Goal: Task Accomplishment & Management: Manage account settings

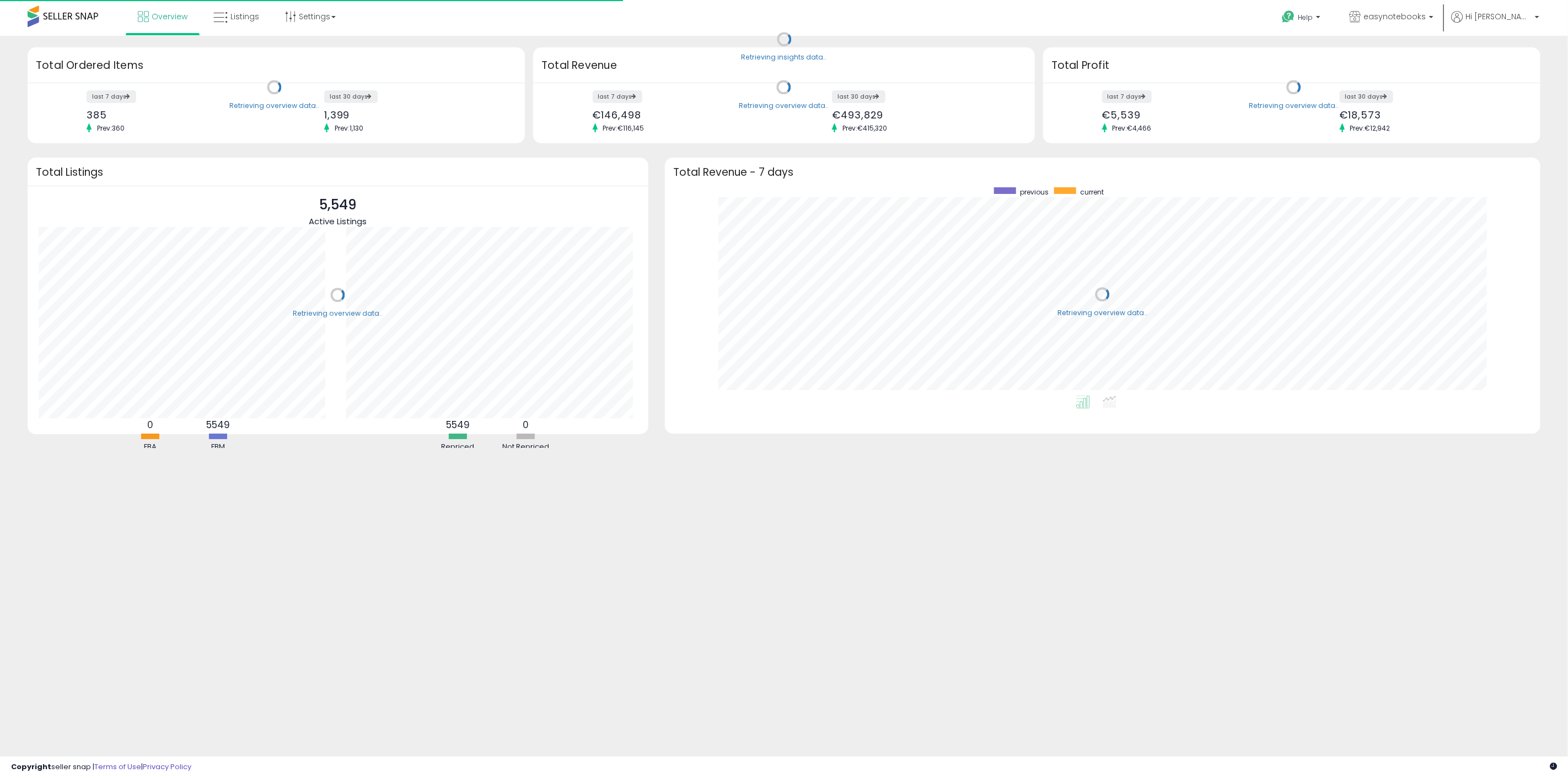
scroll to position [209, 853]
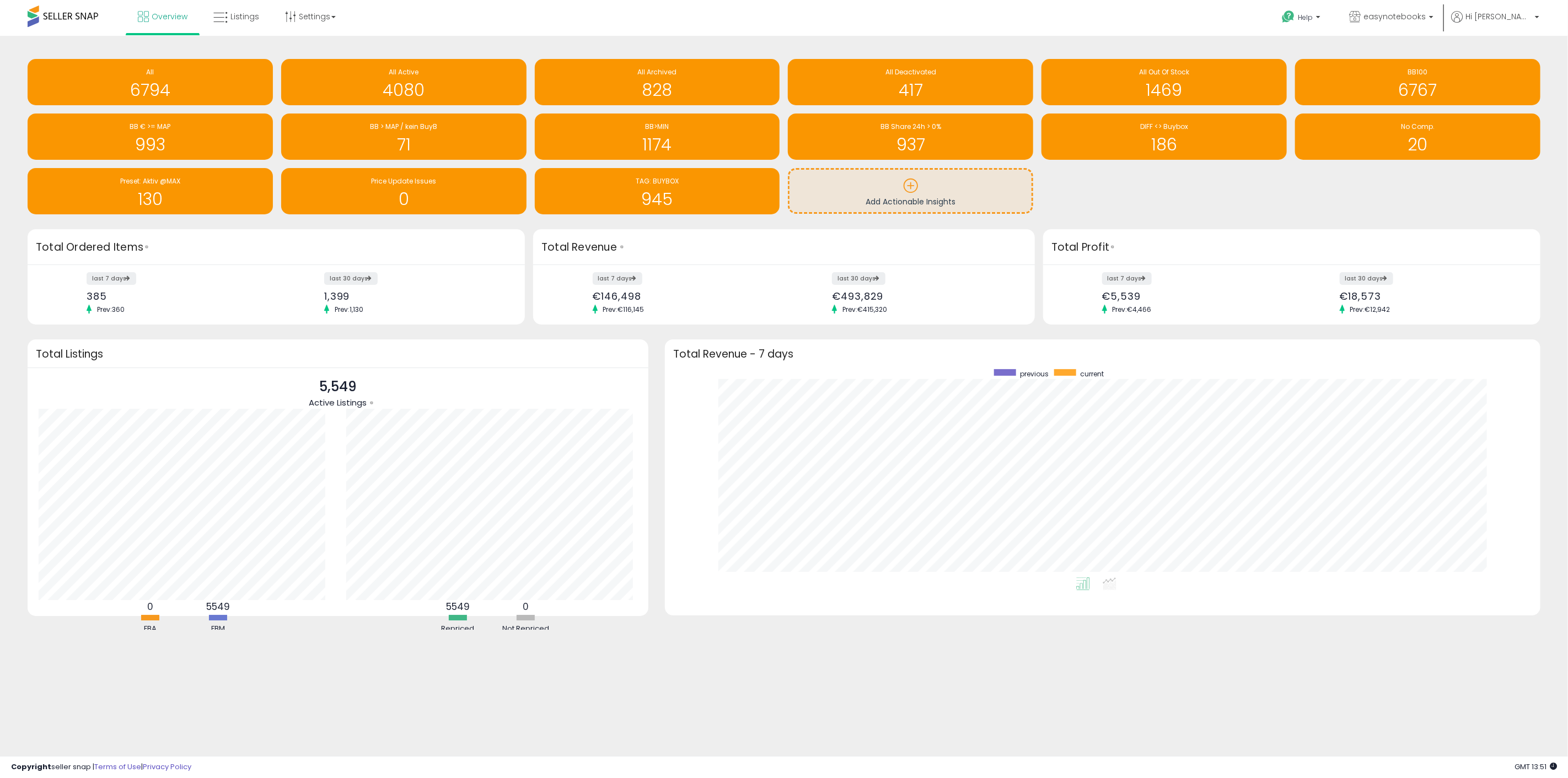
drag, startPoint x: 0, startPoint y: 0, endPoint x: 614, endPoint y: 32, distance: 614.8
click at [614, 32] on div "Overview Listings Settings" at bounding box center [512, 23] width 1040 height 46
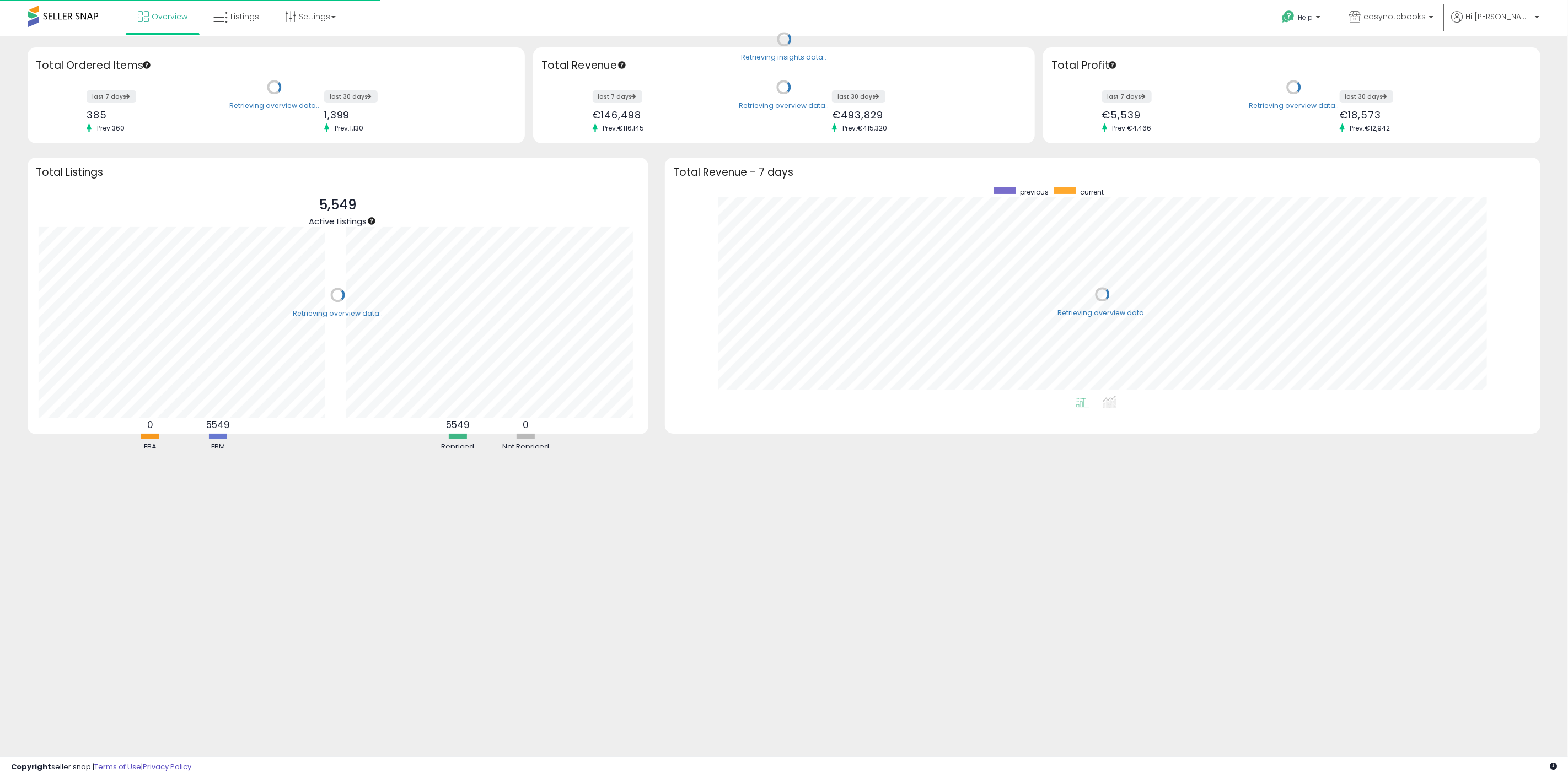
scroll to position [209, 853]
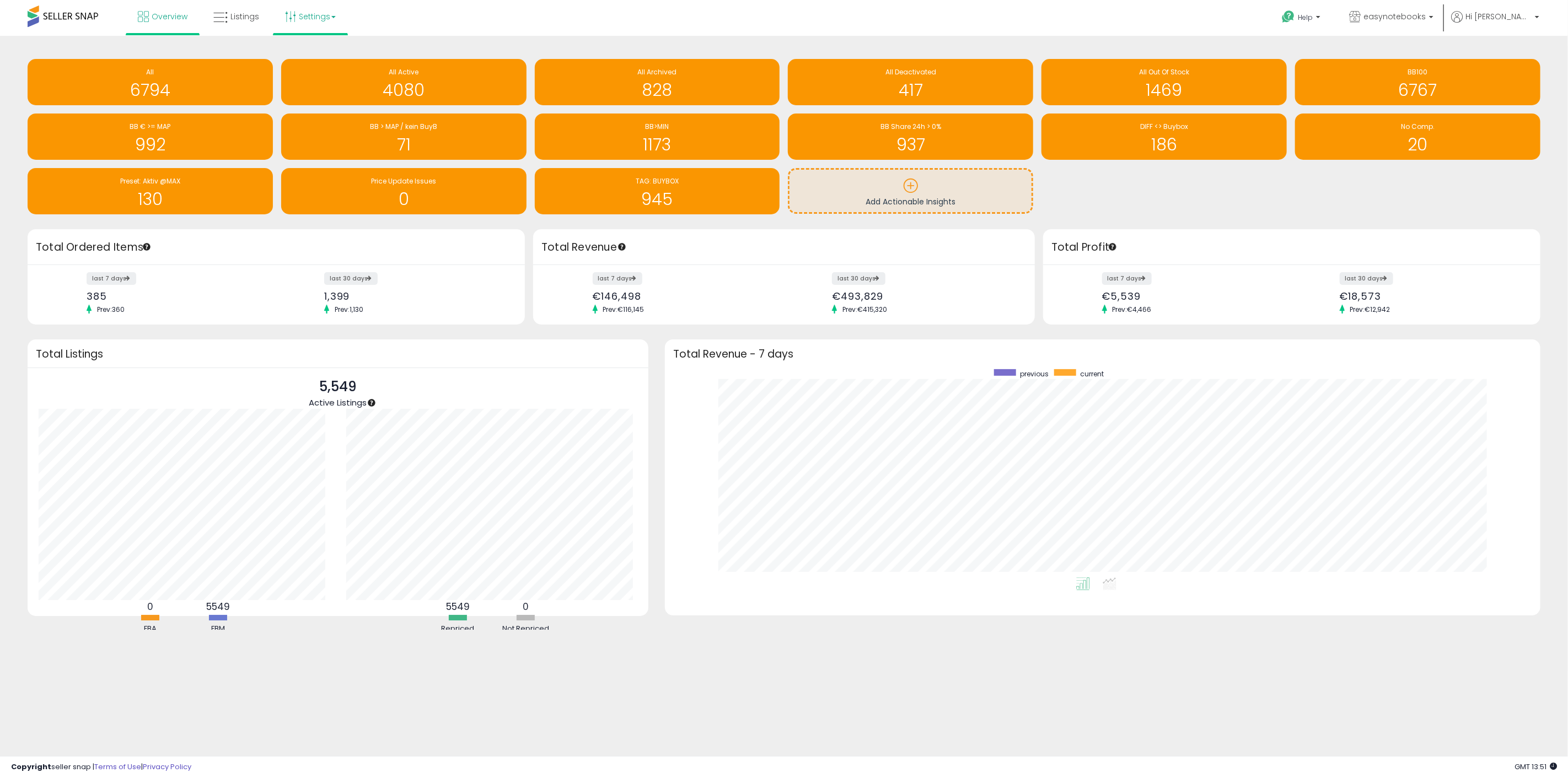
click at [333, 19] on link "Settings" at bounding box center [311, 16] width 68 height 33
click at [327, 54] on link "Store settings" at bounding box center [311, 55] width 50 height 11
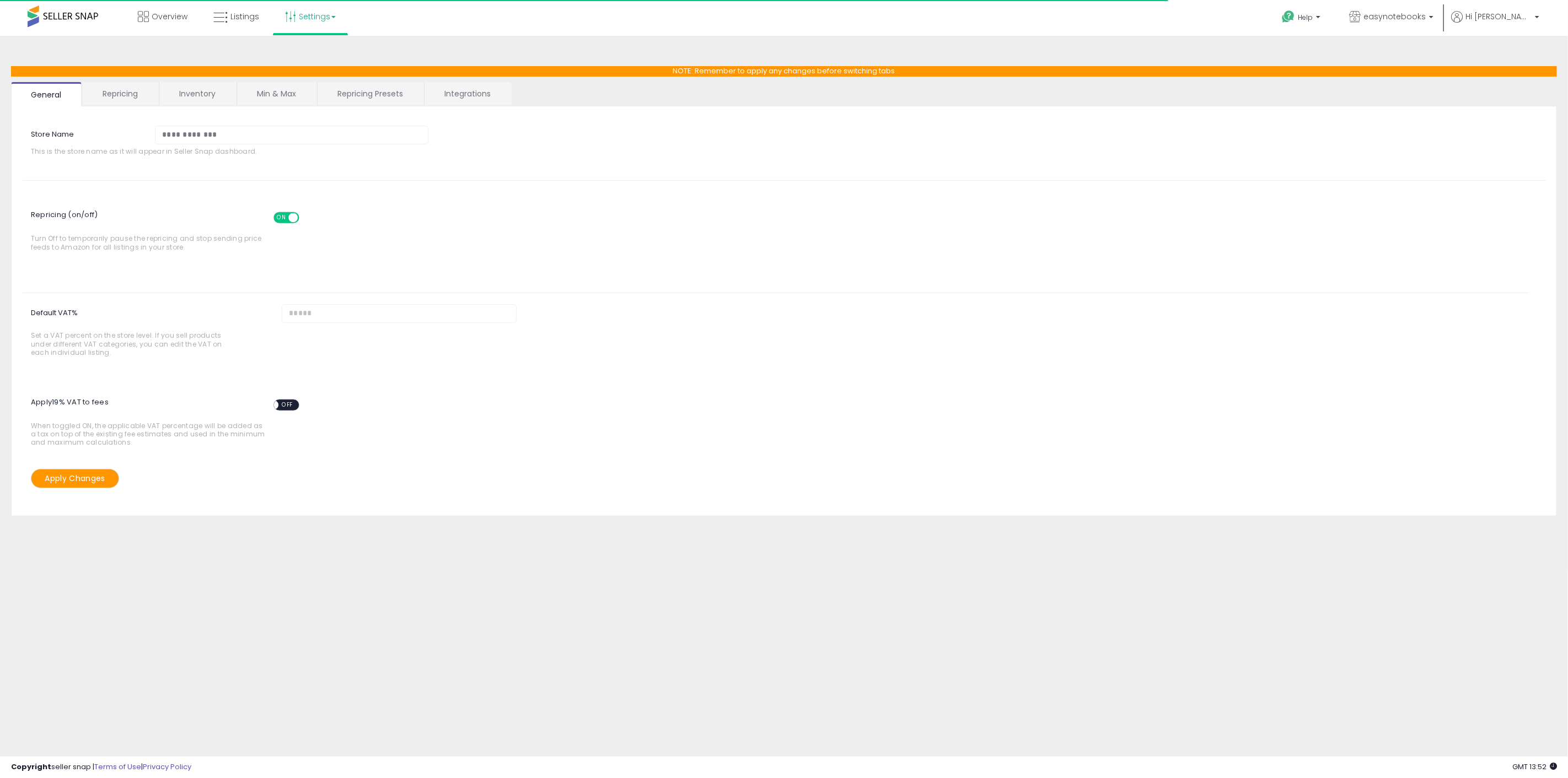
click at [375, 98] on link "Repricing Presets" at bounding box center [370, 94] width 105 height 23
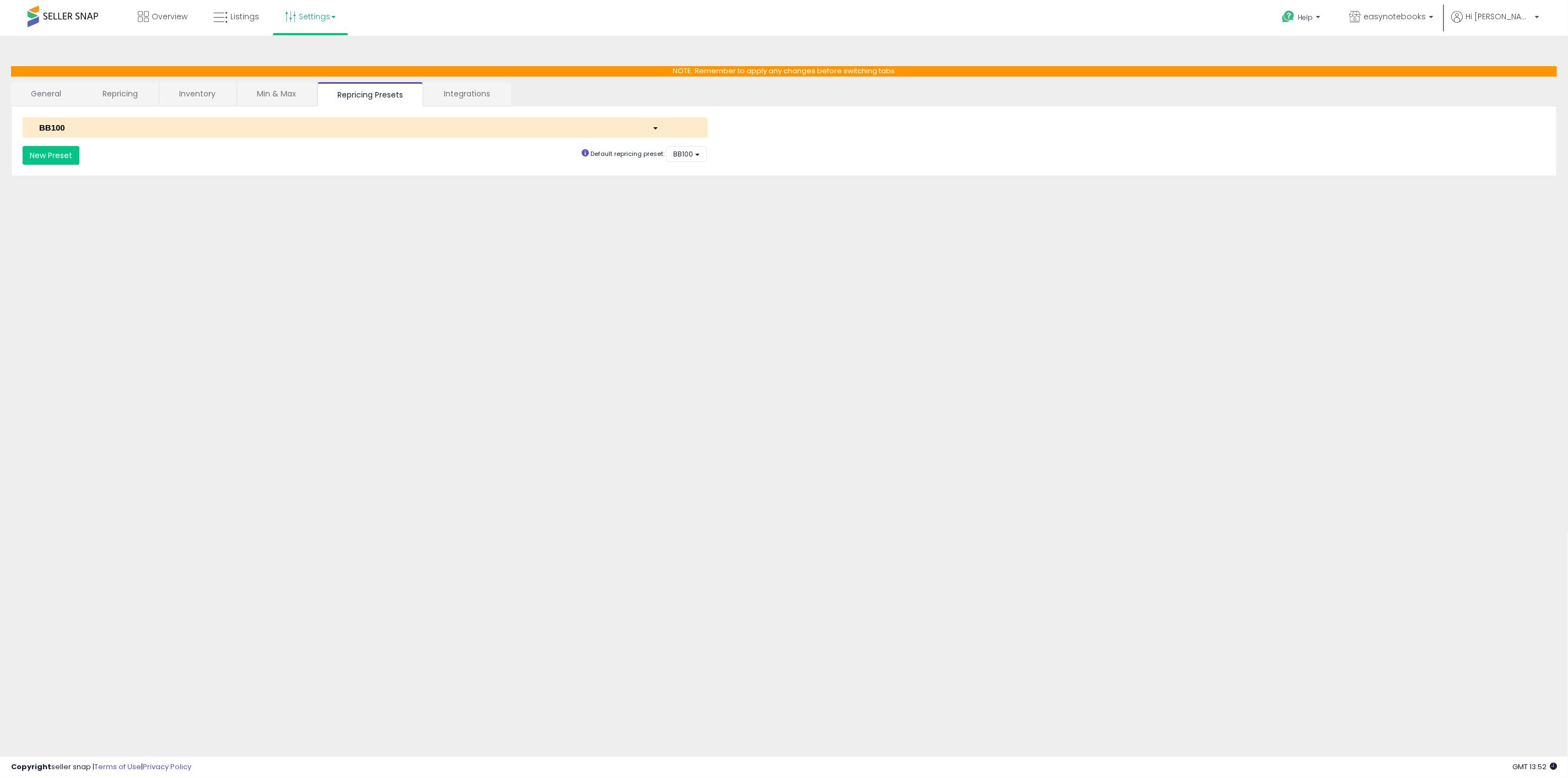
click at [135, 94] on link "Repricing" at bounding box center [120, 94] width 75 height 23
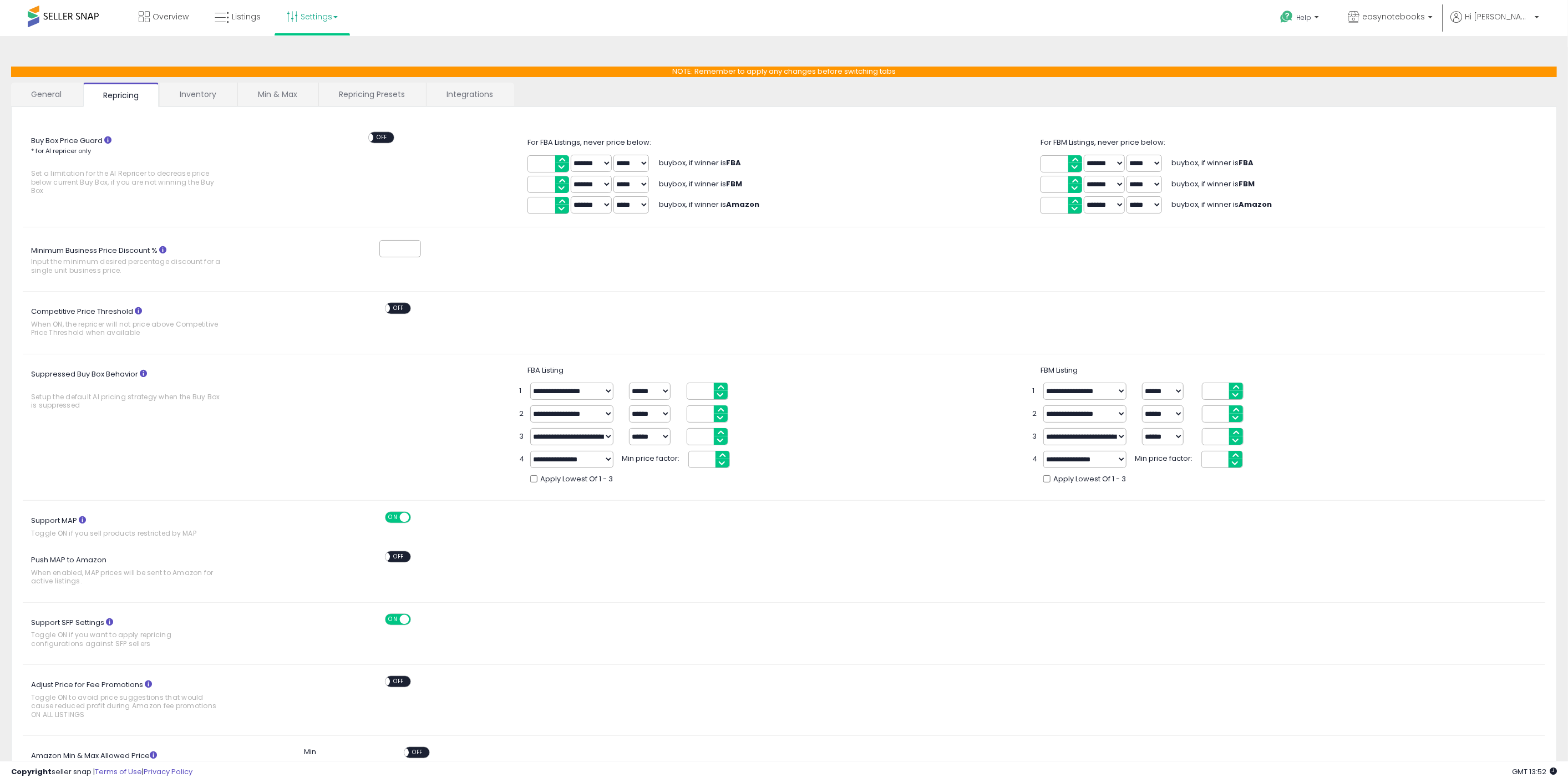
click at [43, 93] on link "General" at bounding box center [47, 94] width 71 height 23
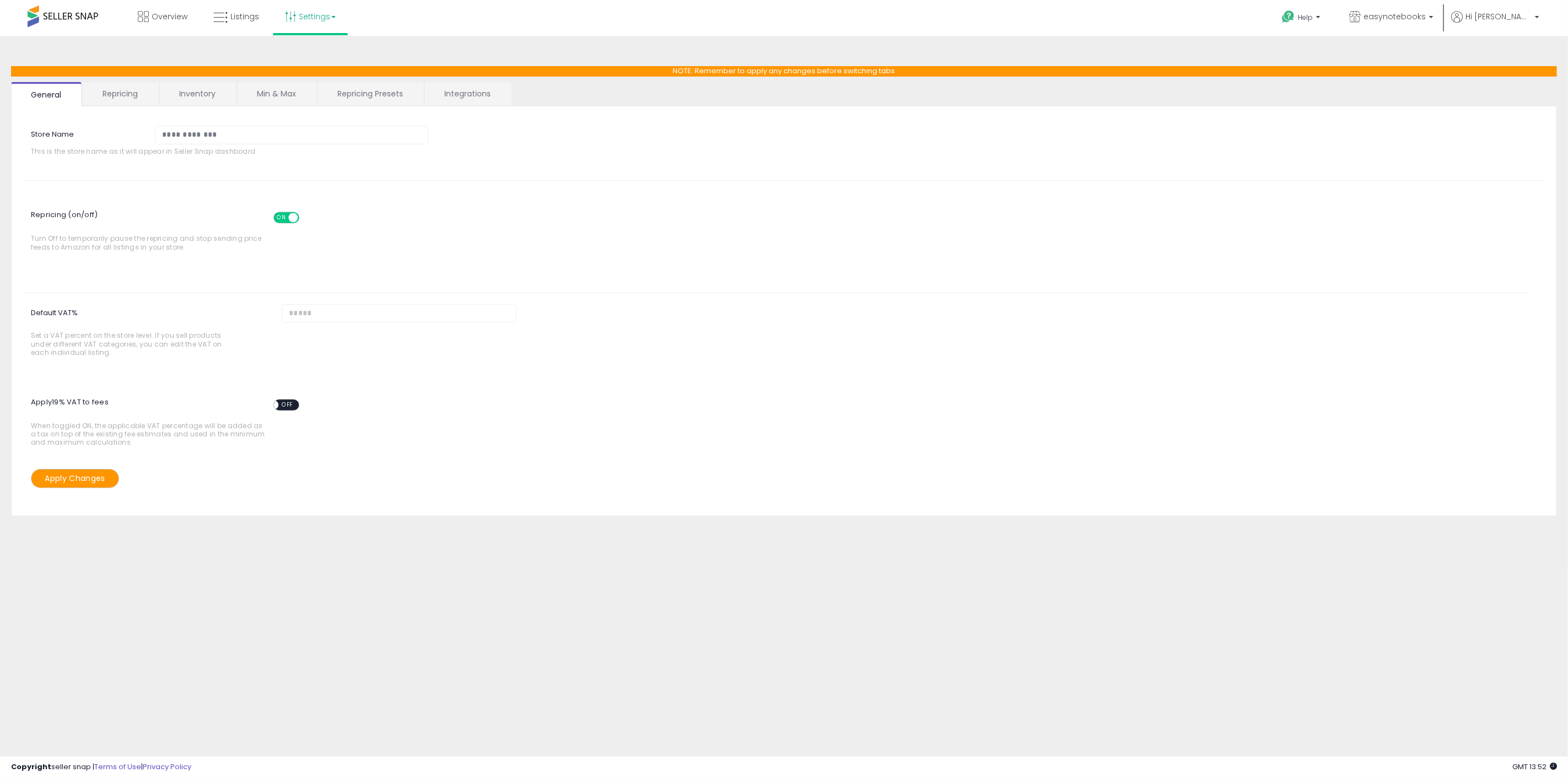
click at [288, 218] on span at bounding box center [293, 218] width 9 height 9
click at [69, 479] on button "Apply Changes" at bounding box center [75, 479] width 88 height 20
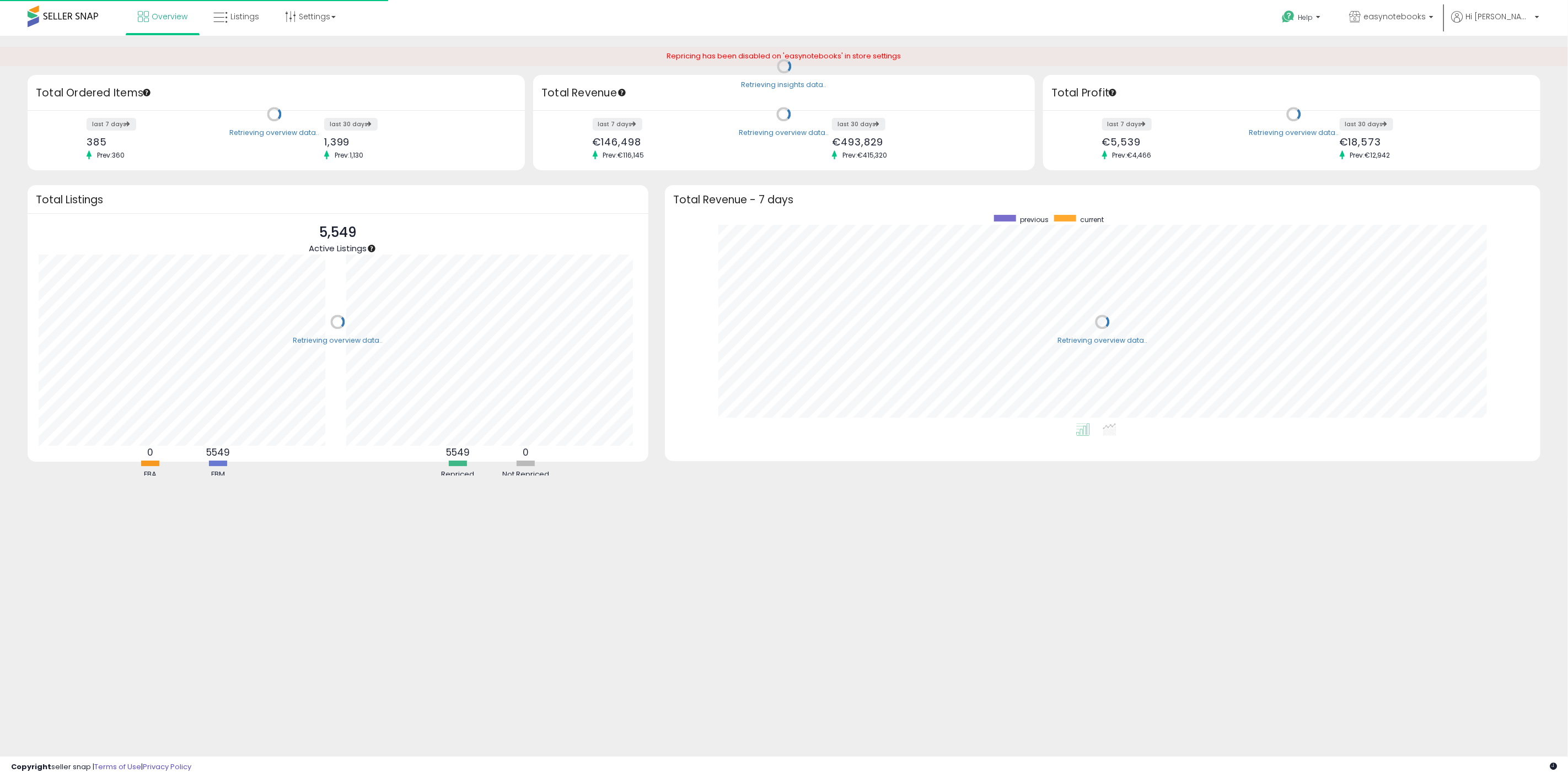
scroll to position [209, 853]
